Goal: Information Seeking & Learning: Find contact information

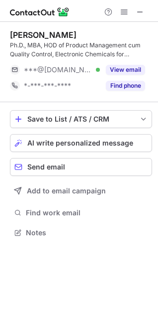
scroll to position [217, 158]
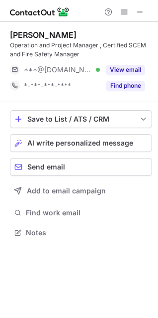
scroll to position [226, 158]
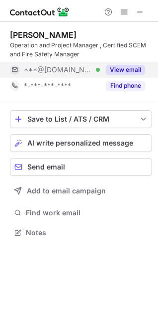
click at [120, 70] on button "View email" at bounding box center [125, 70] width 39 height 10
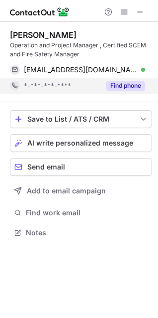
click at [117, 80] on div "Find phone" at bounding box center [122, 86] width 45 height 16
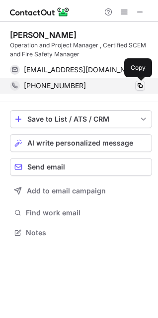
click at [139, 83] on span at bounding box center [140, 86] width 8 height 8
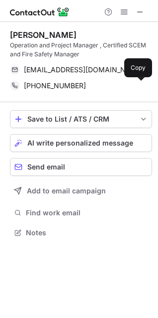
drag, startPoint x: 138, startPoint y: 86, endPoint x: 26, endPoint y: 98, distance: 112.8
click at [138, 86] on span at bounding box center [140, 86] width 8 height 8
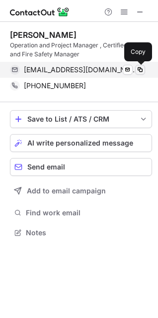
click at [138, 66] on span at bounding box center [140, 70] width 8 height 8
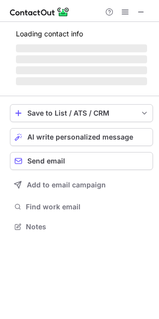
scroll to position [220, 159]
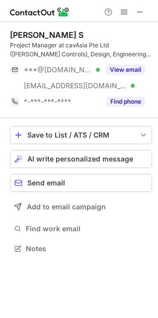
scroll to position [242, 158]
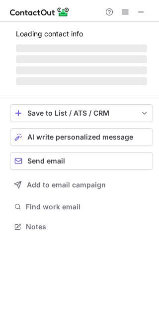
scroll to position [220, 159]
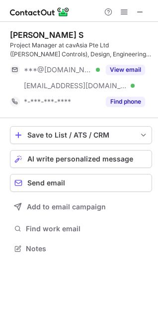
scroll to position [242, 158]
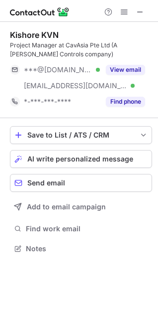
scroll to position [242, 158]
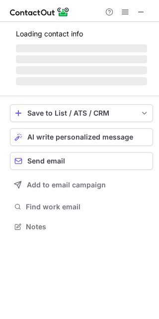
scroll to position [220, 159]
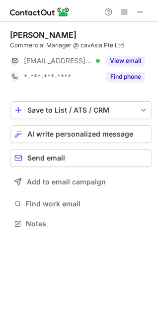
scroll to position [217, 158]
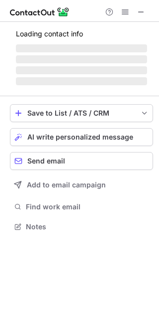
scroll to position [220, 159]
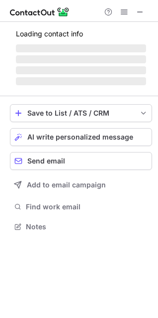
scroll to position [220, 158]
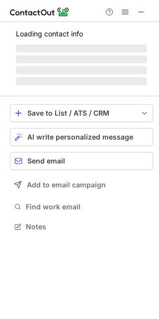
scroll to position [220, 159]
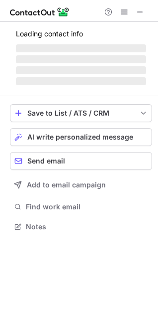
scroll to position [217, 158]
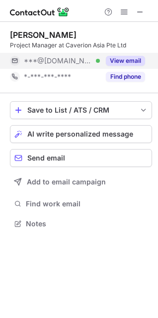
click at [128, 62] on button "View email" at bounding box center [125, 61] width 39 height 10
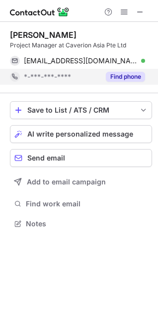
click at [124, 77] on button "Find phone" at bounding box center [125, 77] width 39 height 10
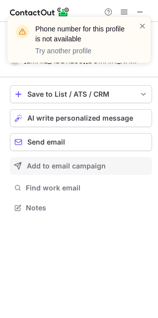
scroll to position [201, 158]
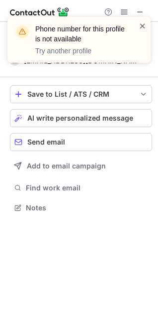
click at [141, 25] on span at bounding box center [143, 26] width 8 height 10
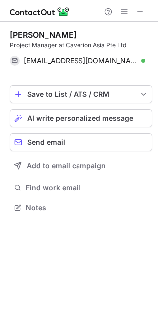
click at [139, 11] on div "Phone number for this profile is not available Try another profile" at bounding box center [79, 44] width 159 height 74
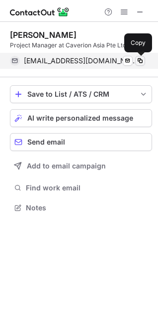
click at [135, 59] on button at bounding box center [140, 61] width 10 height 10
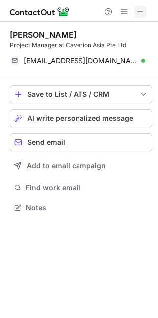
click at [140, 10] on span at bounding box center [140, 12] width 8 height 8
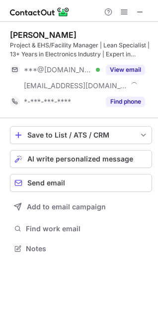
scroll to position [242, 158]
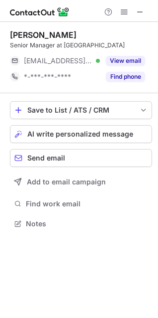
scroll to position [217, 158]
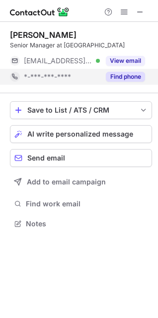
click at [127, 74] on button "Find phone" at bounding box center [125, 77] width 39 height 10
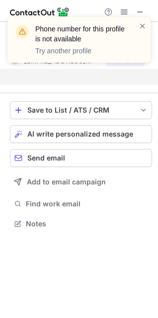
scroll to position [201, 158]
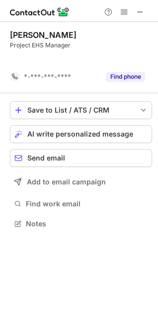
scroll to position [201, 158]
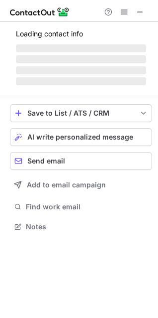
scroll to position [217, 158]
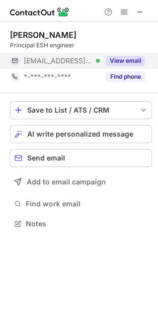
click at [134, 61] on button "View email" at bounding box center [125, 61] width 39 height 10
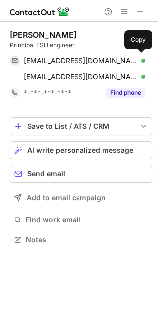
scroll to position [233, 158]
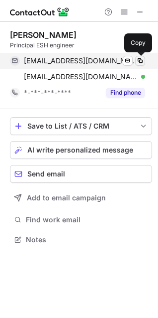
click at [139, 61] on span at bounding box center [140, 61] width 8 height 8
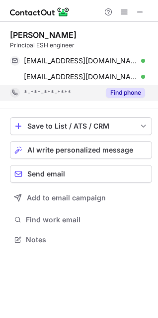
click at [119, 93] on button "Find phone" at bounding box center [125, 93] width 39 height 10
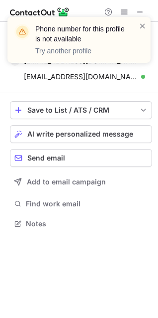
scroll to position [217, 158]
click at [143, 24] on span at bounding box center [143, 26] width 8 height 10
